Goal: Navigation & Orientation: Find specific page/section

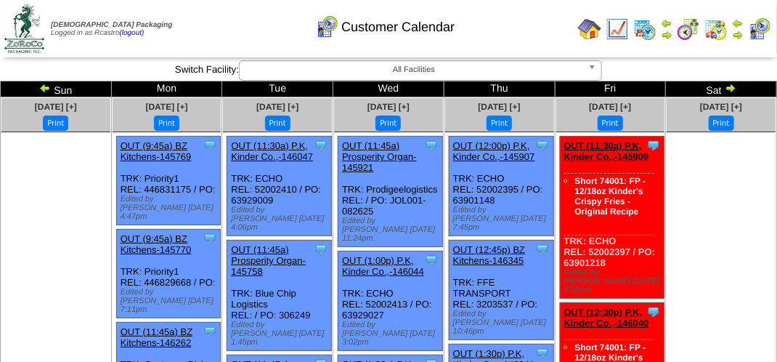
click at [588, 28] on div "Customer Calendar" at bounding box center [385, 22] width 444 height 40
click at [20, 30] on img at bounding box center [24, 28] width 40 height 49
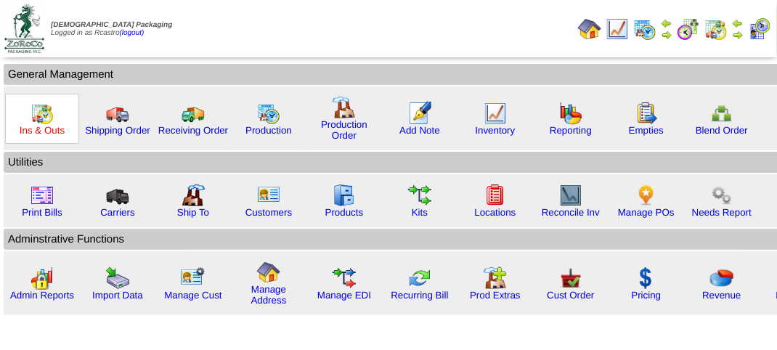
click at [43, 129] on link "Ins & Outs" at bounding box center [42, 130] width 45 height 11
